Goal: Check status: Check status

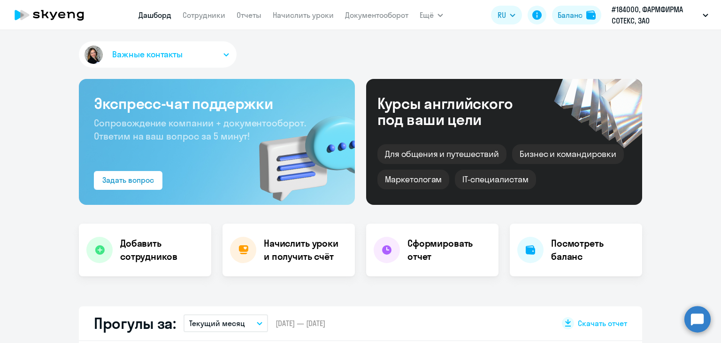
select select "30"
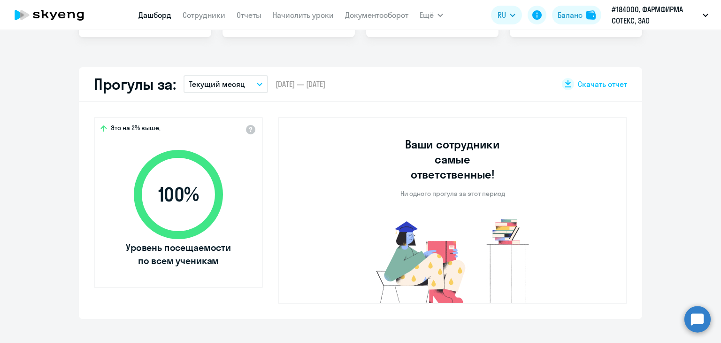
scroll to position [238, 0]
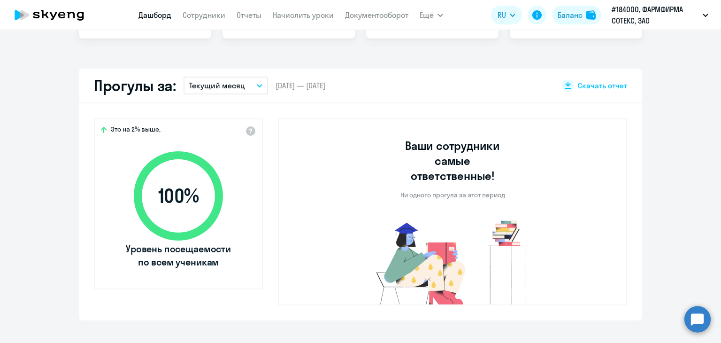
click at [251, 80] on button "Текущий месяц" at bounding box center [226, 86] width 85 height 18
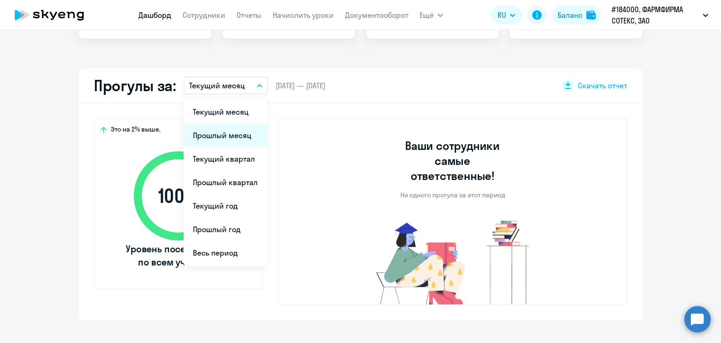
click at [217, 132] on li "Прошлый месяц" at bounding box center [226, 135] width 84 height 23
